Goal: Task Accomplishment & Management: Manage account settings

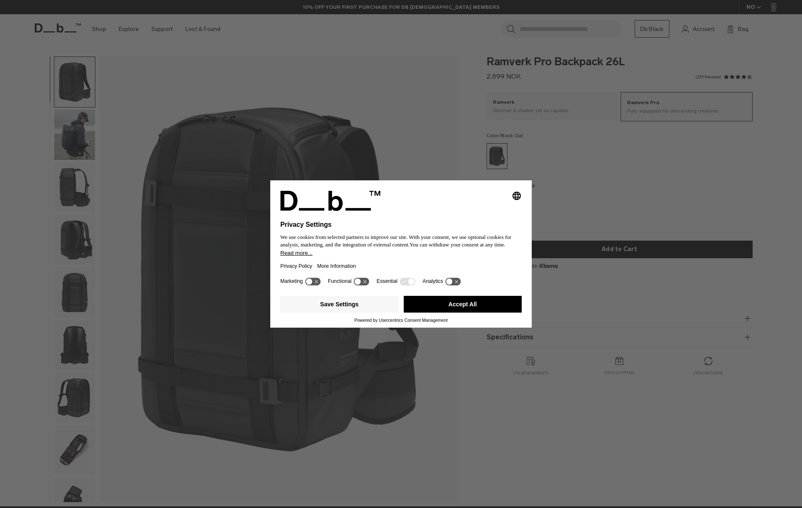
click at [360, 285] on icon at bounding box center [358, 281] width 6 height 6
click at [362, 285] on icon at bounding box center [361, 281] width 15 height 8
click at [362, 310] on button "Save Settings" at bounding box center [339, 304] width 118 height 17
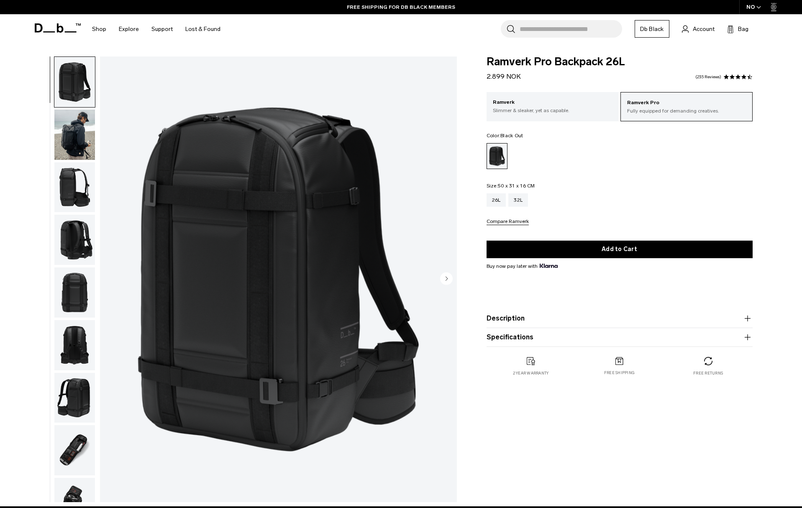
click at [442, 278] on circle "Next slide" at bounding box center [446, 278] width 13 height 13
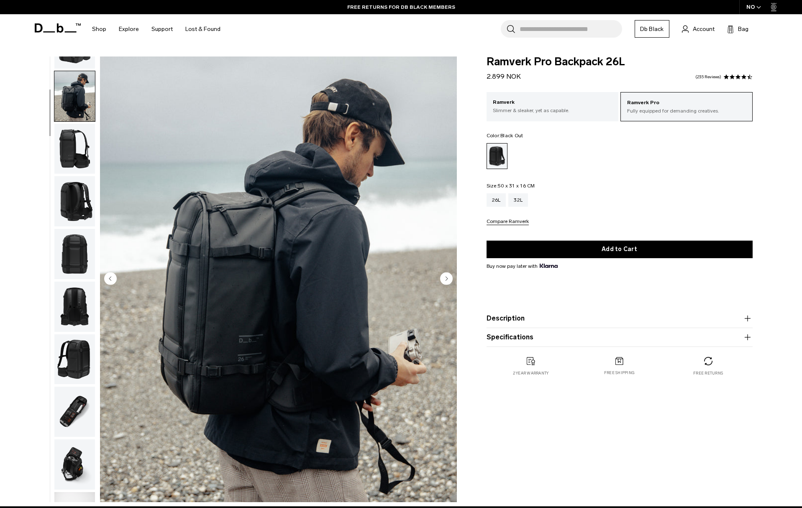
scroll to position [53, 0]
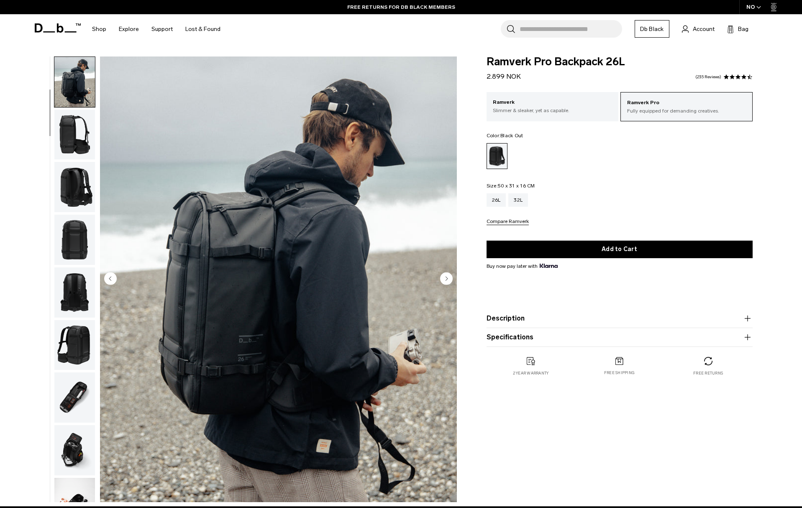
click at [442, 278] on circle "Next slide" at bounding box center [446, 278] width 13 height 13
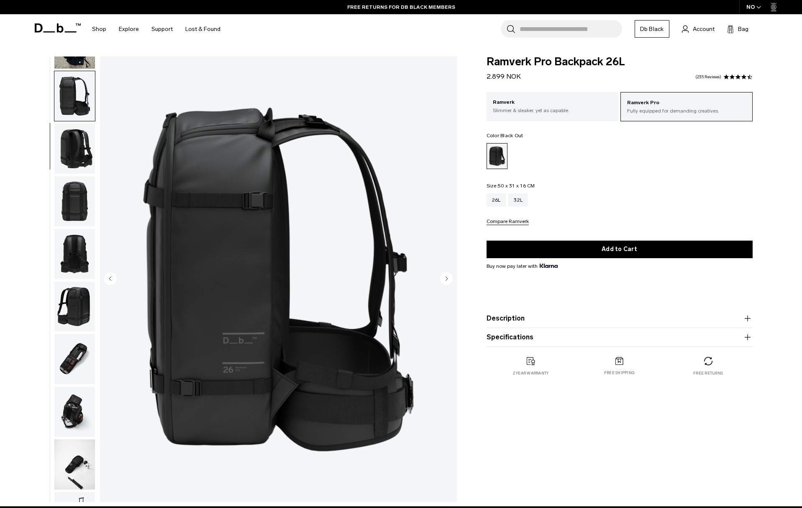
scroll to position [105, 0]
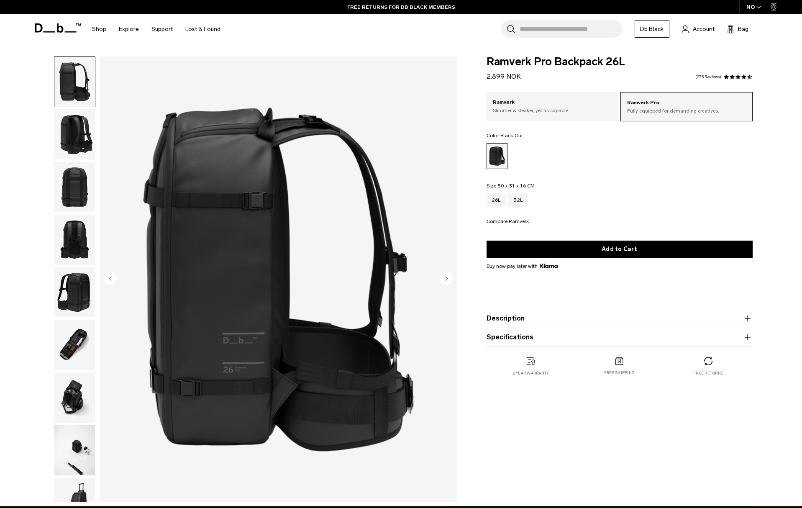
click at [442, 278] on circle "Next slide" at bounding box center [446, 278] width 13 height 13
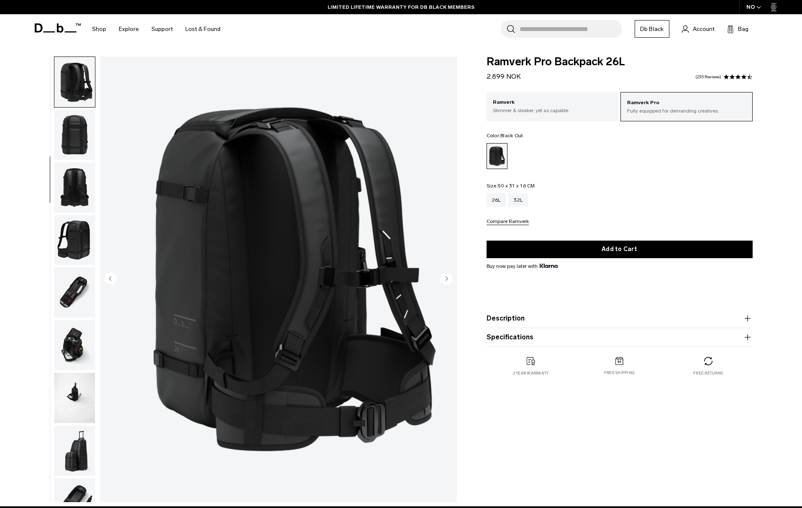
click at [442, 278] on circle "Next slide" at bounding box center [446, 278] width 13 height 13
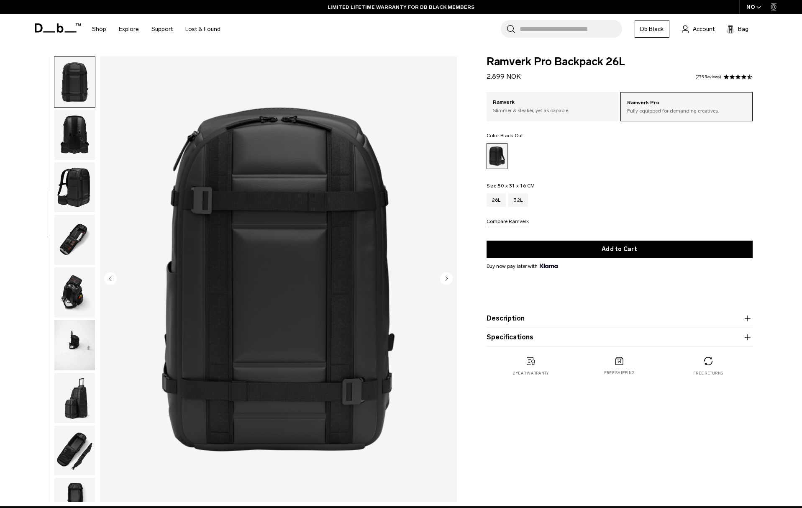
click at [442, 278] on circle "Next slide" at bounding box center [446, 278] width 13 height 13
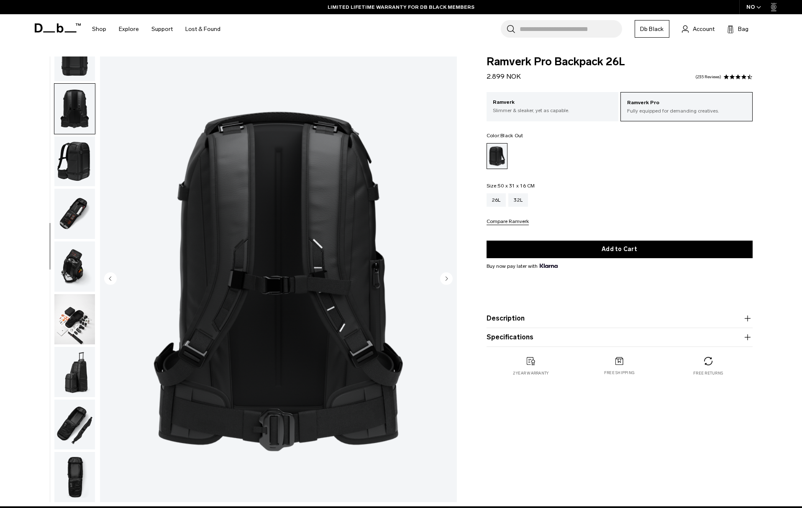
scroll to position [237, 0]
